Goal: Communication & Community: Answer question/provide support

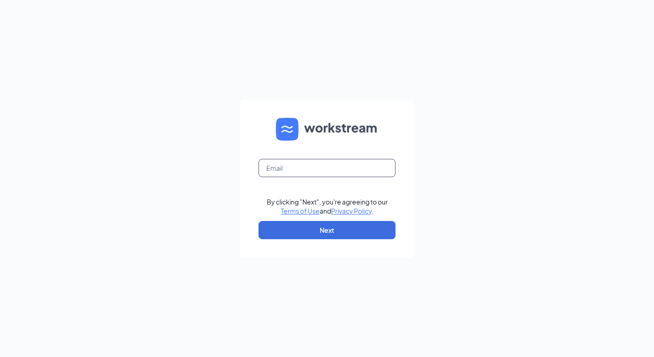
click at [319, 165] on input "text" at bounding box center [327, 168] width 137 height 18
type input "riverside5965@aol.com"
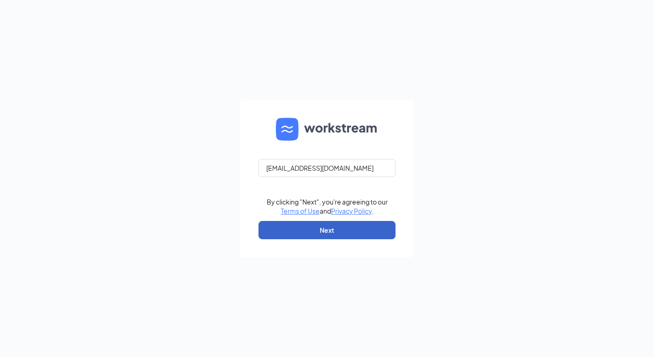
click at [309, 231] on button "Next" at bounding box center [327, 230] width 137 height 18
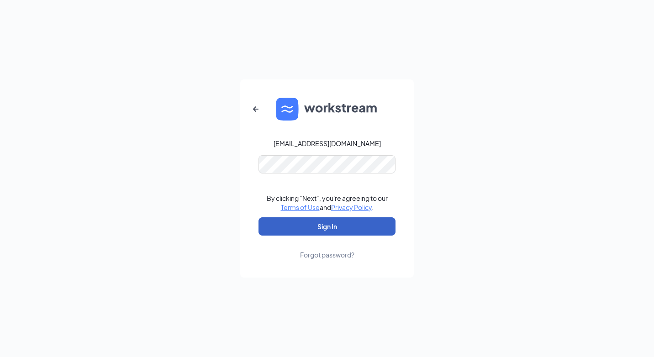
click at [308, 225] on button "Sign In" at bounding box center [327, 227] width 137 height 18
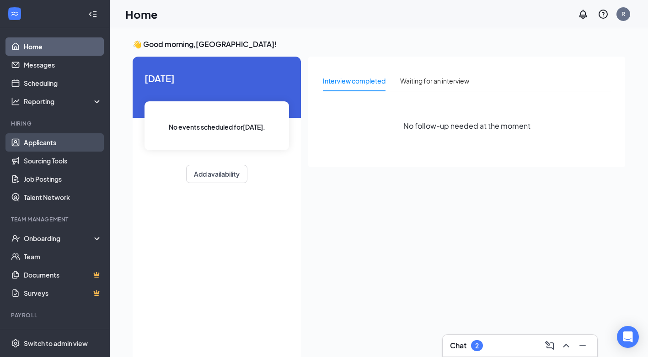
click at [44, 139] on link "Applicants" at bounding box center [63, 142] width 78 height 18
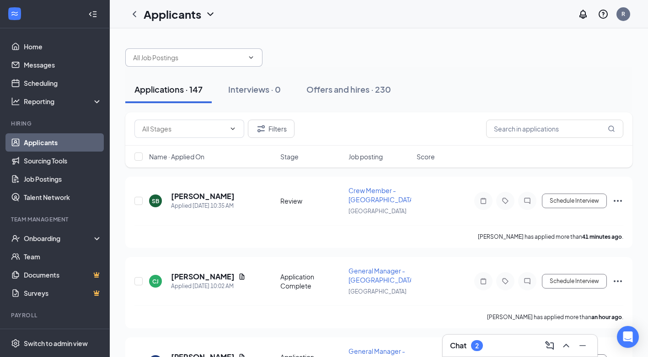
click at [250, 57] on icon "ChevronDown" at bounding box center [251, 57] width 4 height 2
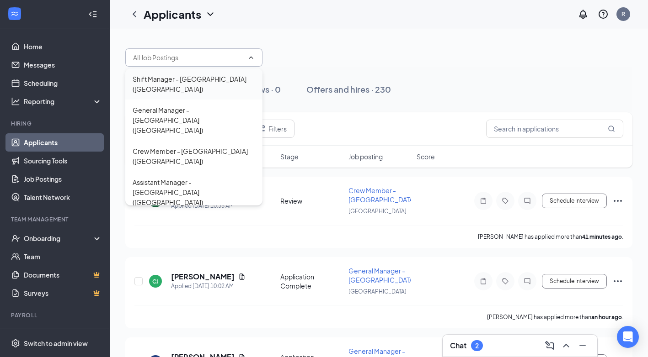
click at [196, 80] on div "Shift Manager - [GEOGRAPHIC_DATA] ([GEOGRAPHIC_DATA])" at bounding box center [194, 84] width 122 height 20
type input "Shift Manager - [GEOGRAPHIC_DATA] ([GEOGRAPHIC_DATA])"
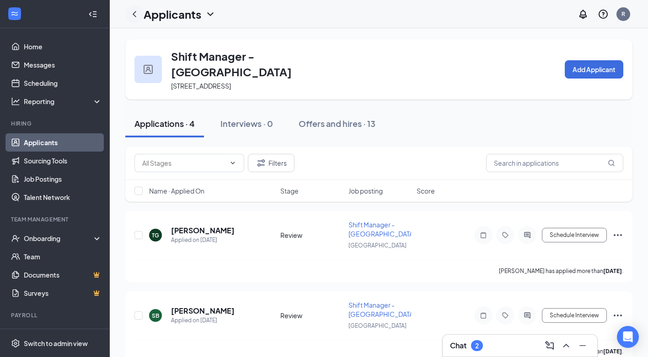
click at [133, 15] on icon "ChevronLeft" at bounding box center [135, 14] width 4 height 6
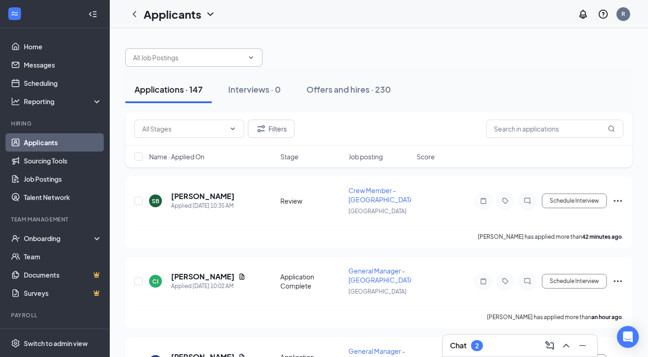
click at [250, 62] on span at bounding box center [193, 57] width 137 height 18
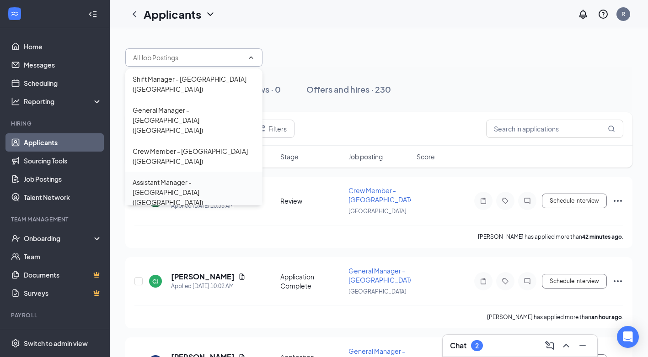
click at [195, 177] on div "Assistant Manager - [GEOGRAPHIC_DATA] ([GEOGRAPHIC_DATA])" at bounding box center [194, 192] width 122 height 30
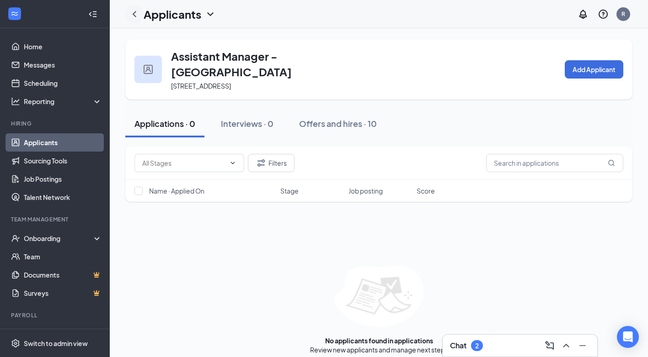
click at [133, 13] on icon "ChevronLeft" at bounding box center [134, 14] width 11 height 11
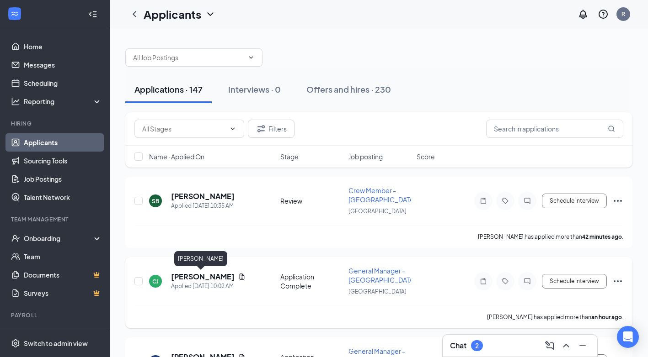
click at [204, 276] on h5 "[PERSON_NAME]" at bounding box center [203, 277] width 64 height 10
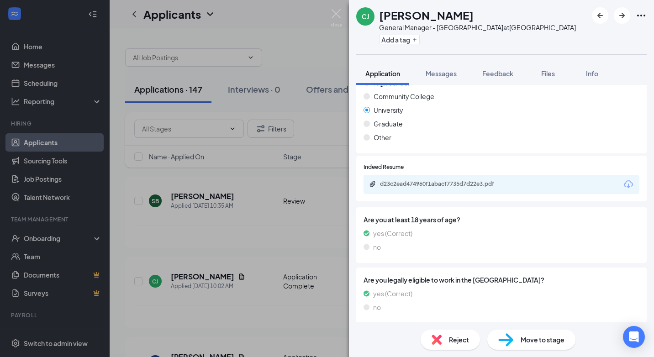
scroll to position [702, 0]
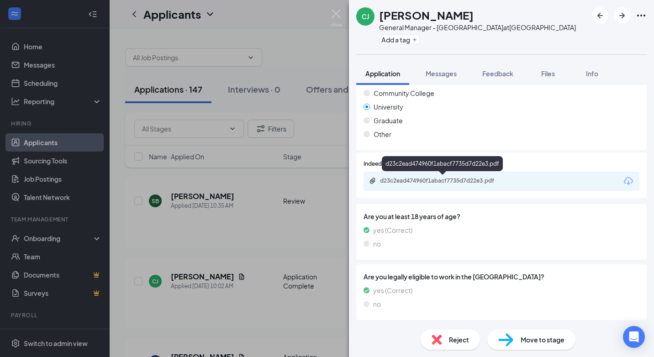
click at [418, 186] on div "d23c2ead474960f1abacf7735d7d22e3.pdf" at bounding box center [443, 181] width 148 height 9
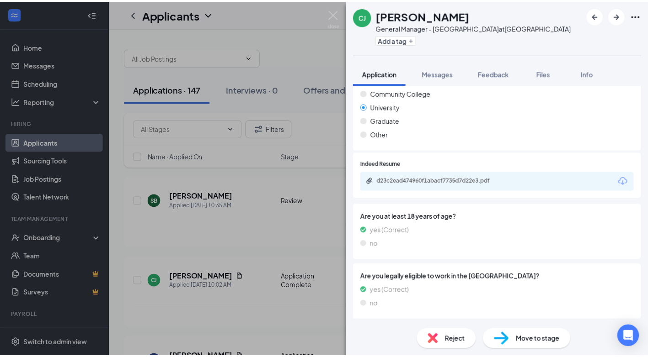
scroll to position [699, 0]
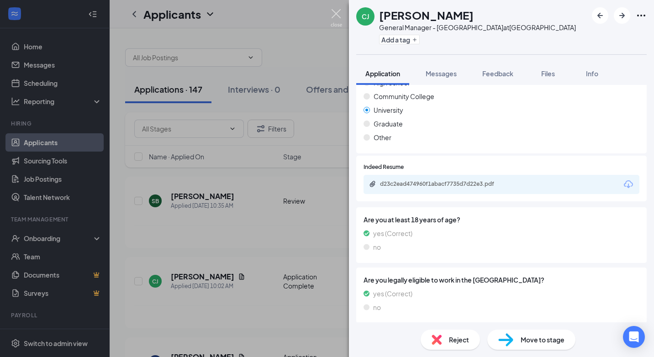
click at [333, 12] on img at bounding box center [336, 18] width 11 height 18
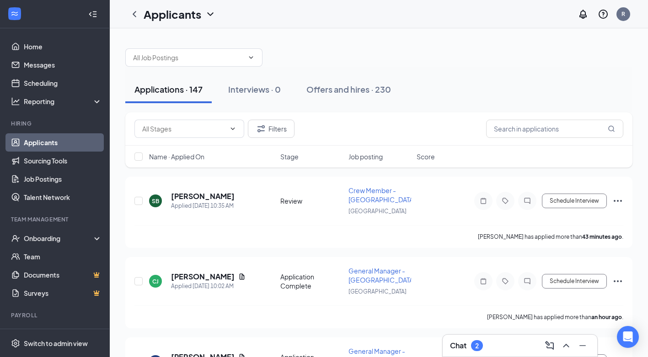
click at [32, 140] on link "Applicants" at bounding box center [63, 142] width 78 height 18
click at [484, 347] on div "Chat 2" at bounding box center [520, 346] width 140 height 15
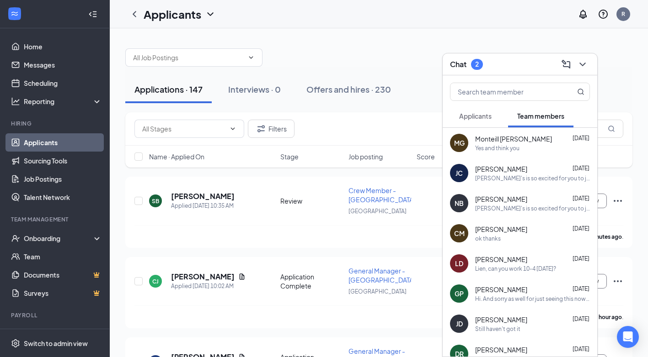
click at [386, 71] on div "Applications · 147 Interviews · 0 Offers and hires · 230" at bounding box center [378, 90] width 507 height 46
click at [33, 66] on link "Messages" at bounding box center [63, 65] width 78 height 18
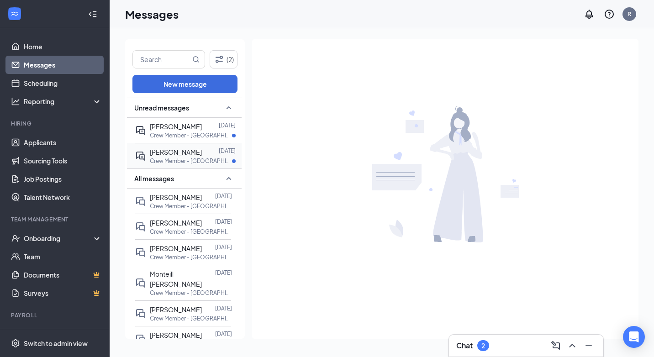
click at [183, 156] on span "[PERSON_NAME]" at bounding box center [176, 152] width 52 height 8
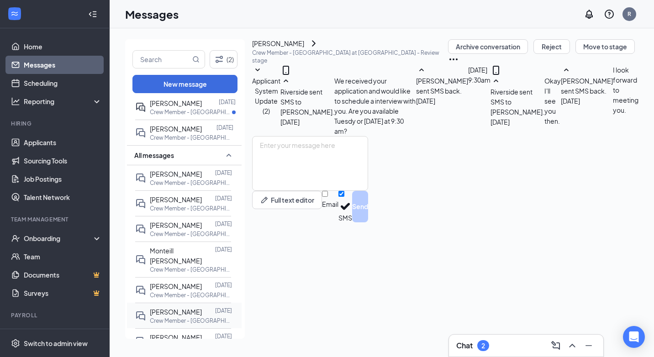
scroll to position [46, 0]
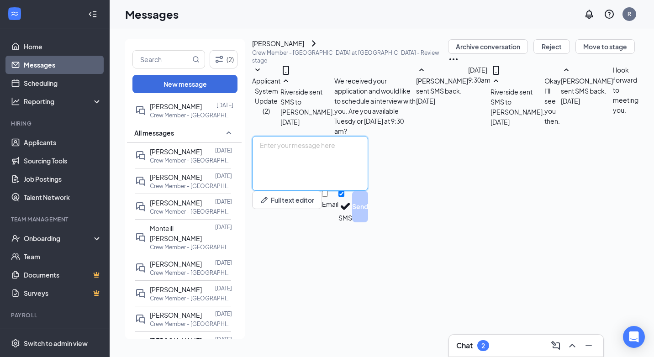
click at [284, 191] on textarea at bounding box center [310, 163] width 116 height 55
click at [368, 191] on textarea "I apologize. I meant to put [DATE] at 9:30. not [DATE]" at bounding box center [310, 163] width 116 height 55
click at [368, 191] on textarea "I apologize. I meant to put [DATE] at 9:30, not [DATE]" at bounding box center [310, 163] width 116 height 55
type textarea "I apologize. I meant to put [DATE] at 9:30, not [DATE]. Will that work for you?"
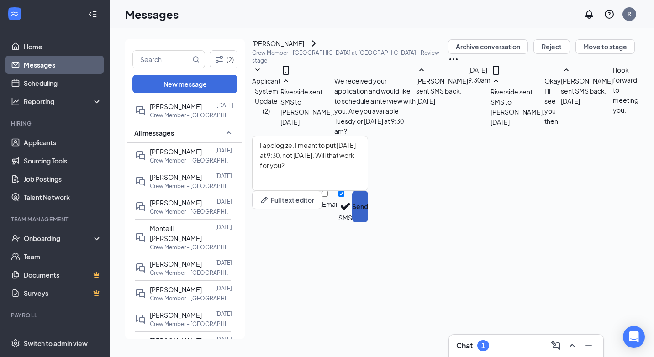
click at [368, 223] on button "Send" at bounding box center [360, 207] width 16 height 32
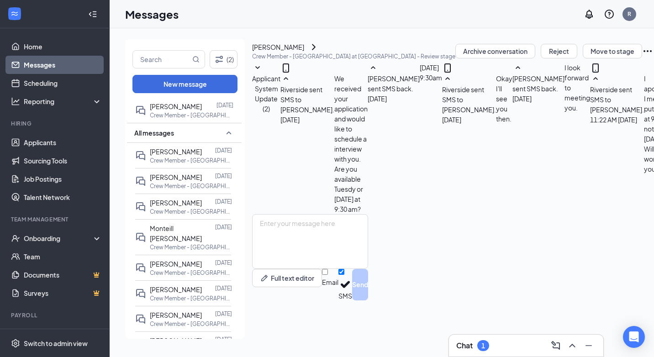
scroll to position [132, 0]
click at [202, 110] on div at bounding box center [209, 106] width 15 height 10
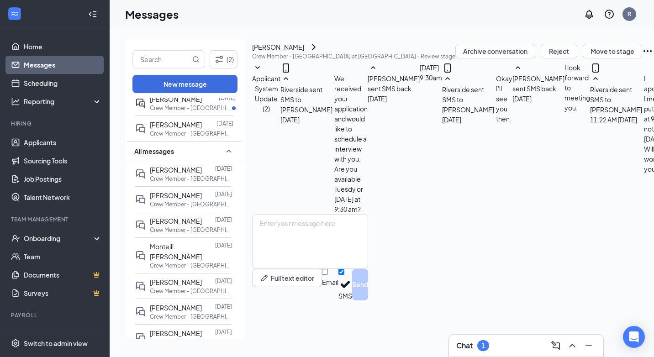
scroll to position [0, 0]
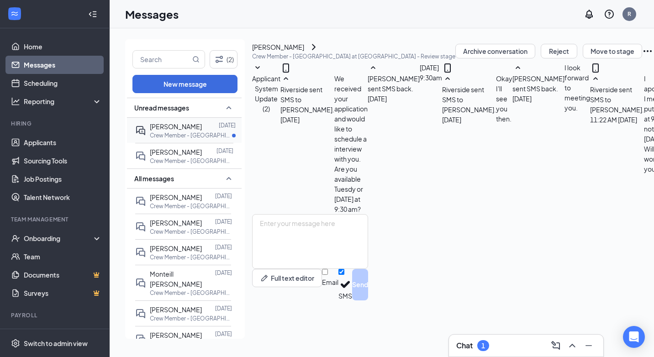
click at [184, 128] on span "[PERSON_NAME]" at bounding box center [176, 126] width 52 height 8
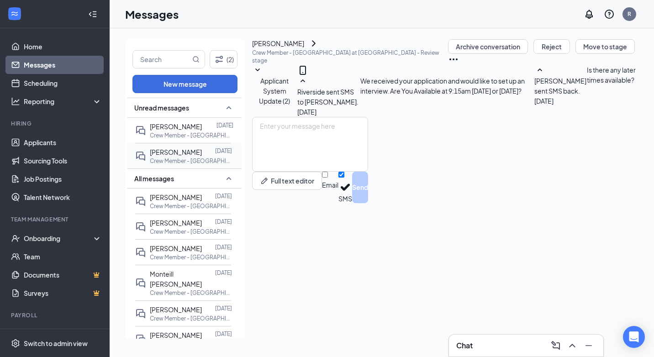
click at [190, 159] on p "Crew Member - [GEOGRAPHIC_DATA] at [GEOGRAPHIC_DATA]" at bounding box center [191, 161] width 82 height 8
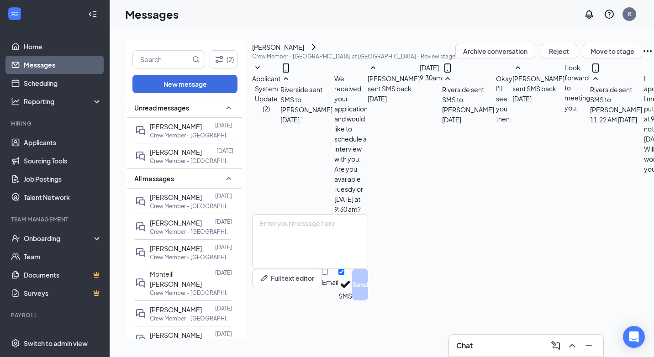
scroll to position [132, 0]
click at [368, 269] on textarea at bounding box center [310, 241] width 116 height 55
type textarea "Never mind . [DATE] is fine"
click at [368, 301] on button "Send" at bounding box center [360, 285] width 16 height 32
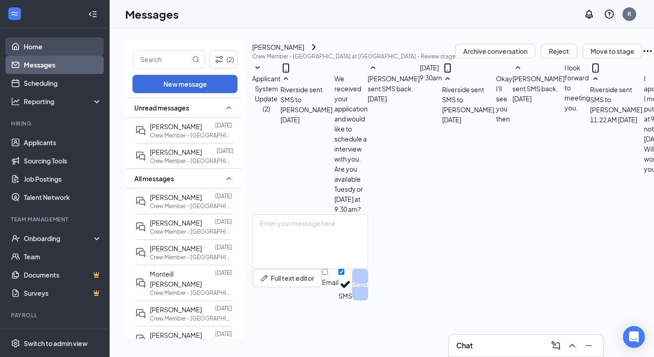
click at [27, 47] on link "Home" at bounding box center [63, 46] width 78 height 18
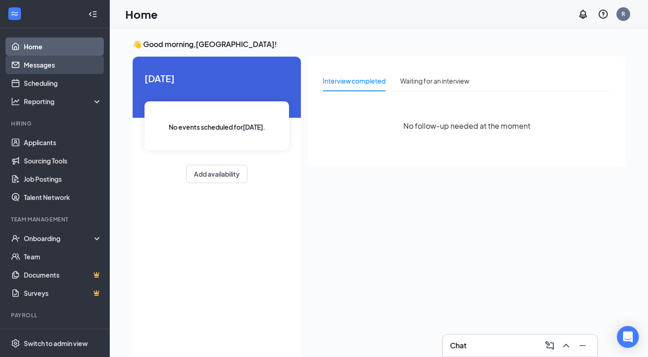
click at [40, 63] on link "Messages" at bounding box center [63, 65] width 78 height 18
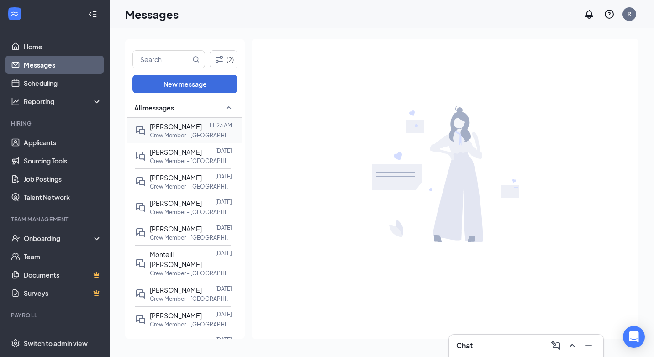
click at [180, 129] on span "[PERSON_NAME]" at bounding box center [176, 126] width 52 height 8
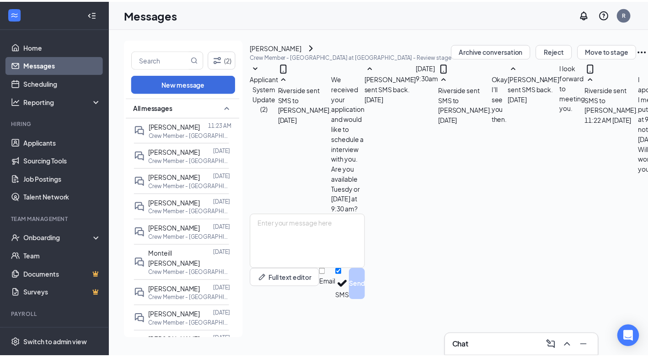
scroll to position [181, 0]
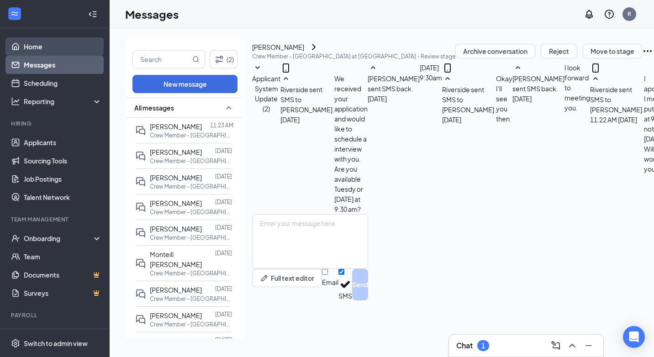
click at [37, 45] on link "Home" at bounding box center [63, 46] width 78 height 18
